Goal: Find specific page/section: Find specific page/section

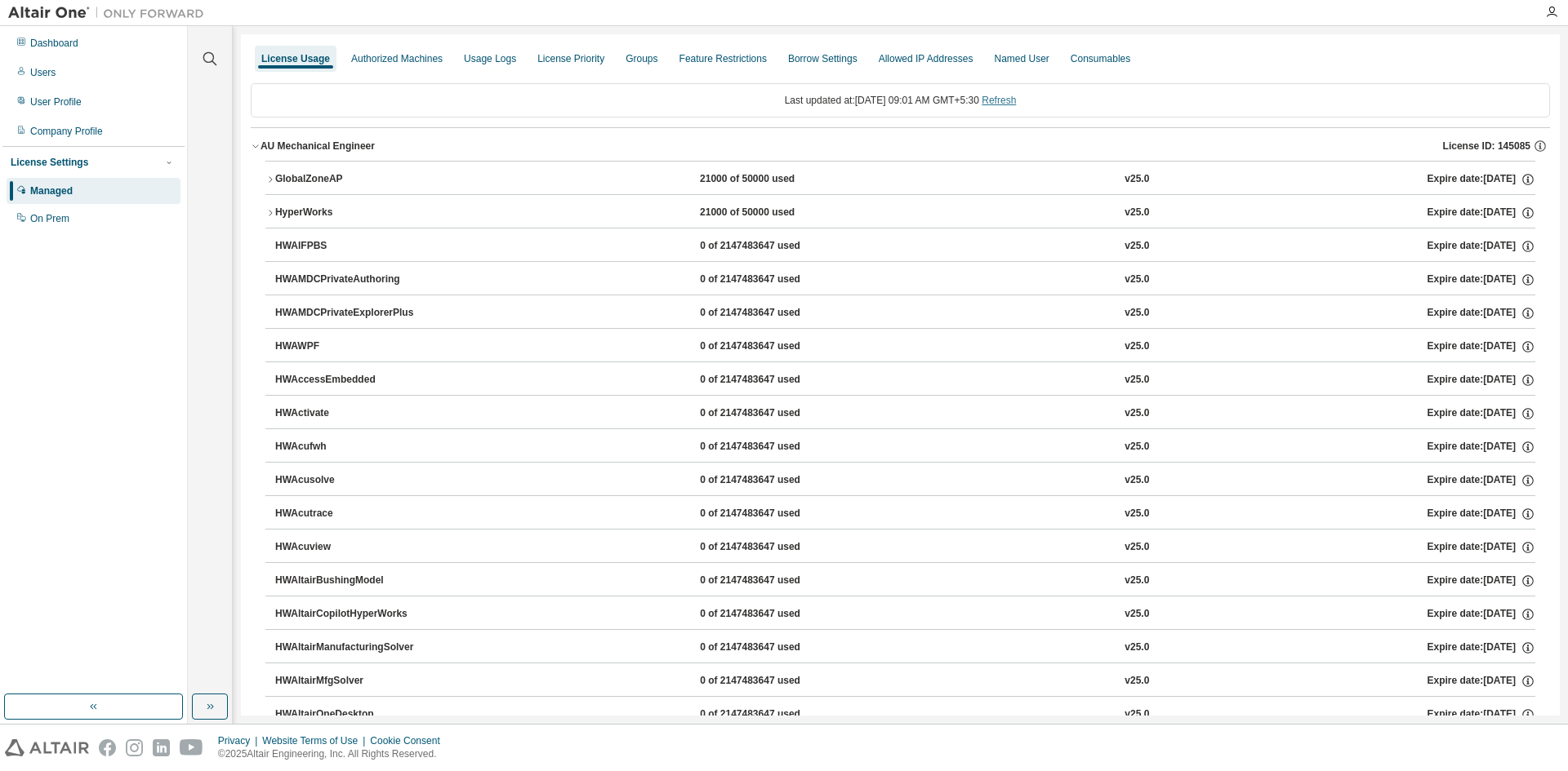
click at [1006, 97] on link "Refresh" at bounding box center [999, 100] width 35 height 11
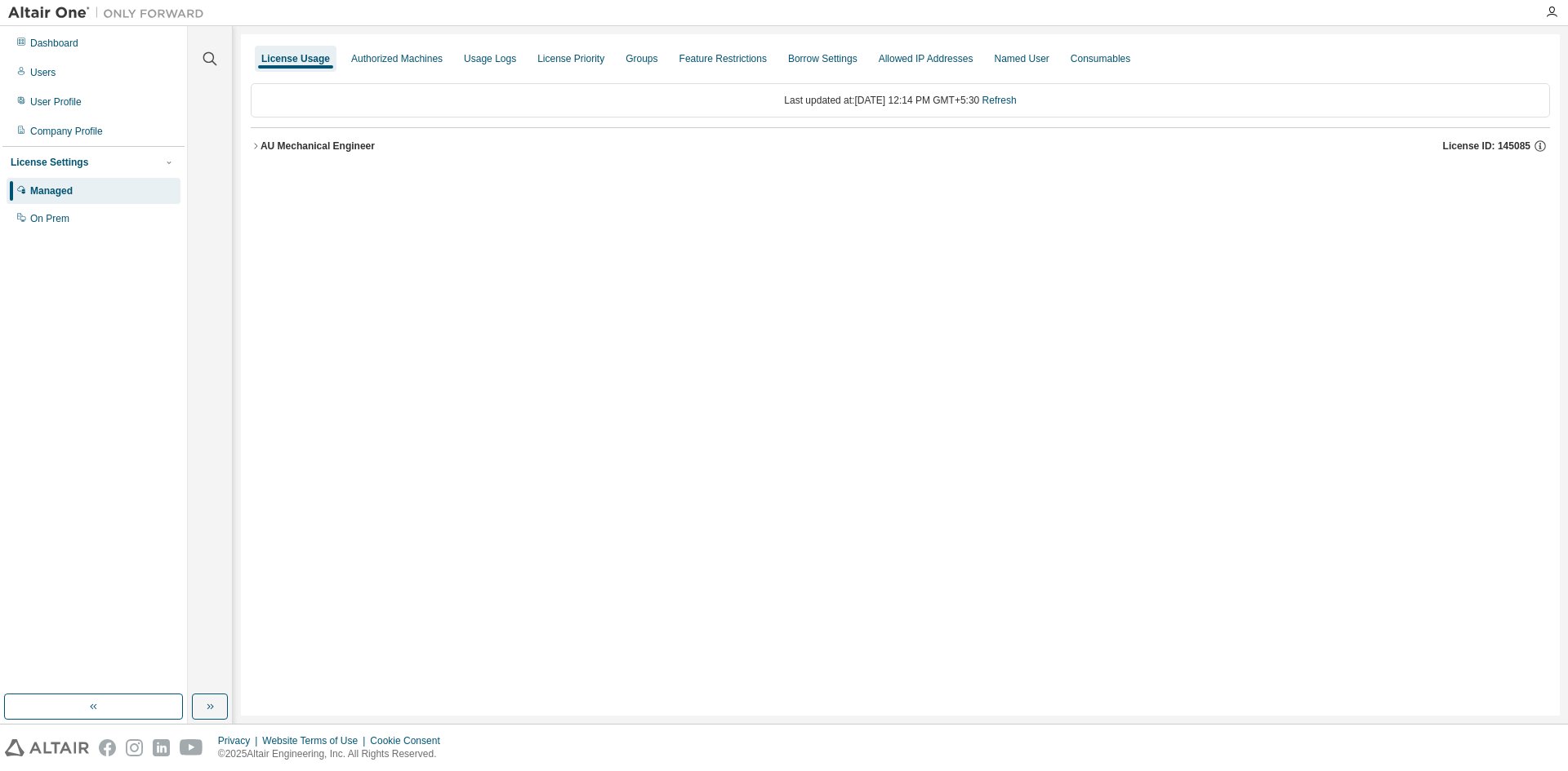
click at [300, 136] on button "AU Mechanical Engineer License ID: 145085" at bounding box center [900, 145] width 1299 height 35
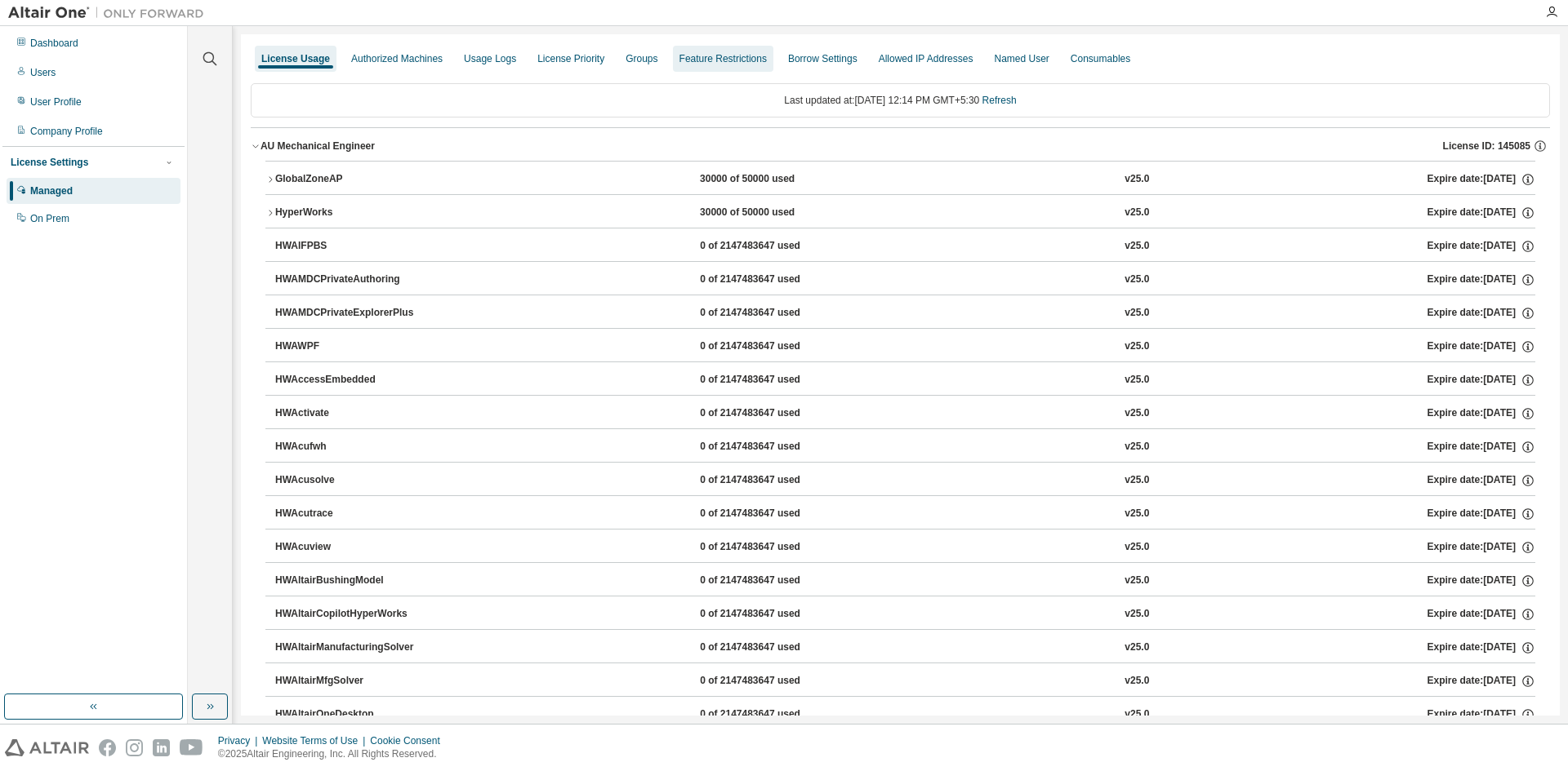
click at [709, 64] on div "Feature Restrictions" at bounding box center [723, 58] width 87 height 13
